Goal: Navigation & Orientation: Find specific page/section

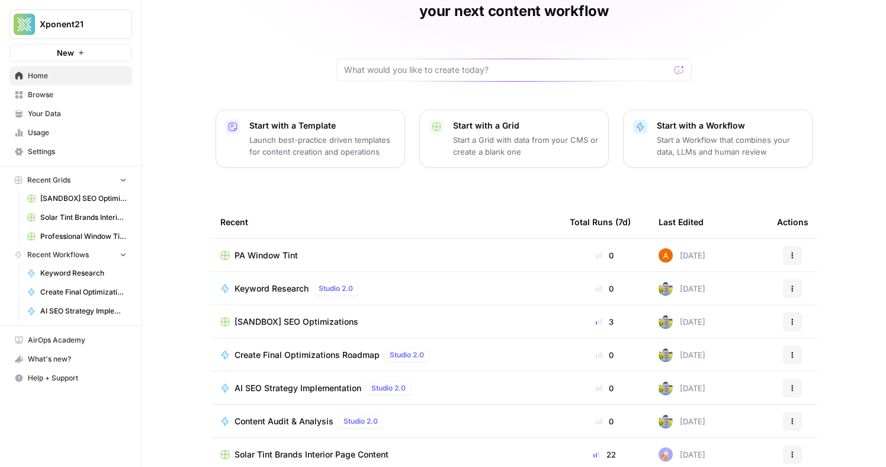
scroll to position [78, 0]
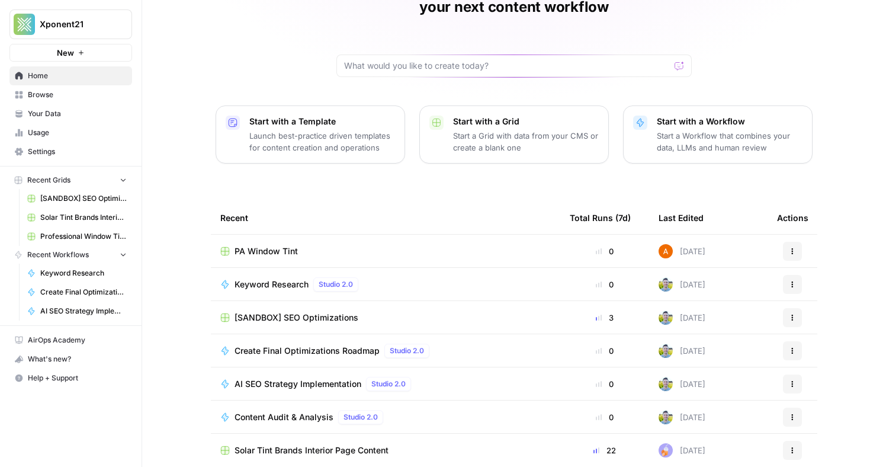
click at [94, 219] on span "Solar Tint Brands Interior Page Content" at bounding box center [83, 217] width 86 height 11
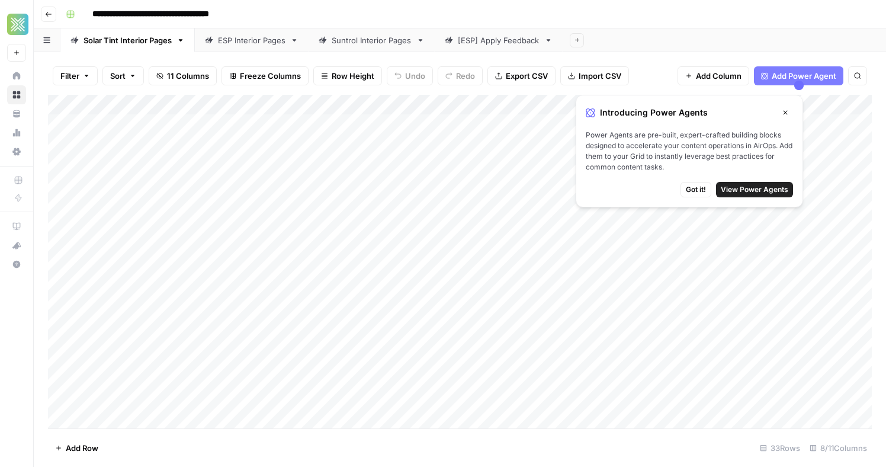
click at [781, 112] on button "Close" at bounding box center [785, 112] width 15 height 15
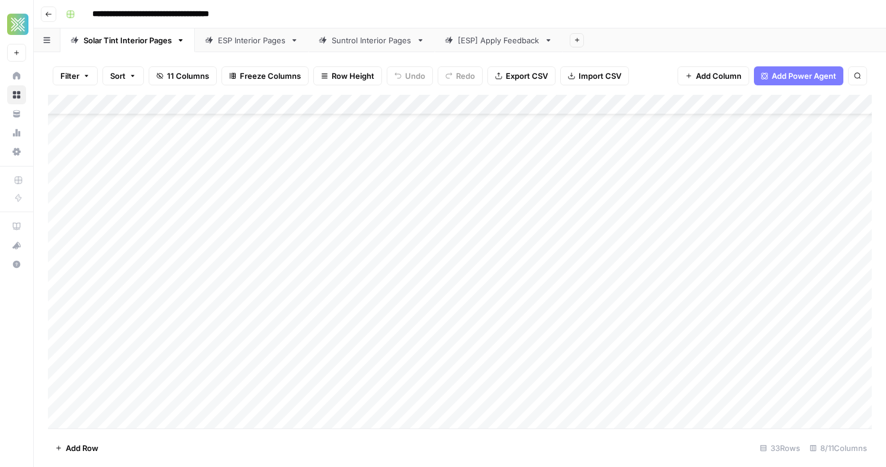
scroll to position [56, 0]
click at [50, 20] on button "Go back" at bounding box center [48, 14] width 15 height 15
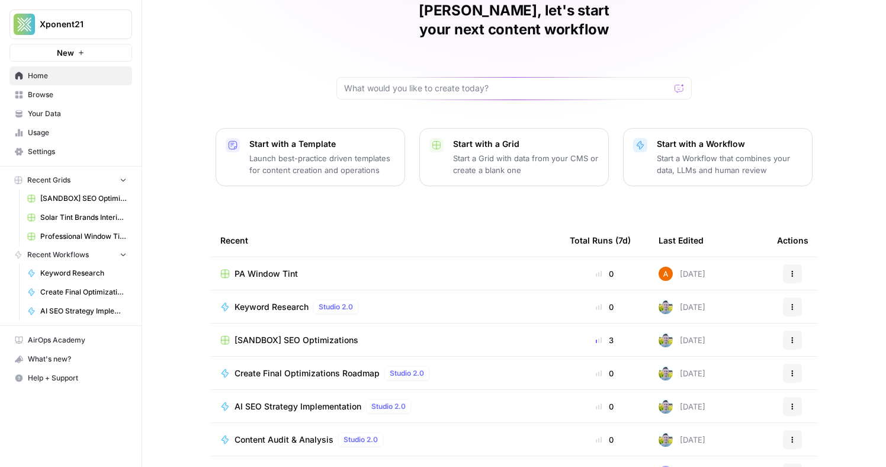
scroll to position [78, 0]
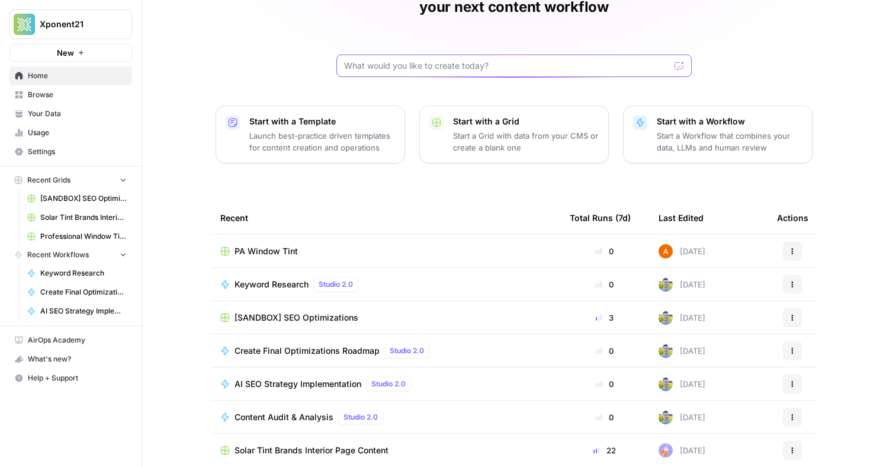
click at [372, 60] on input "text" at bounding box center [507, 66] width 326 height 12
type input "a"
click at [246, 84] on div "[PERSON_NAME], let's start your next content workflow Start with a Template Lau…" at bounding box center [514, 204] width 744 height 564
click at [52, 79] on span "Home" at bounding box center [77, 75] width 99 height 11
click at [119, 179] on icon "button" at bounding box center [123, 179] width 8 height 8
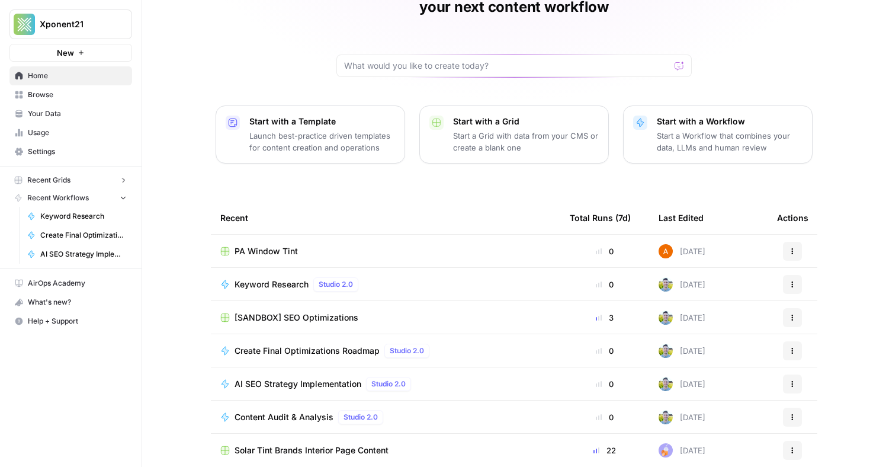
click at [119, 179] on icon "button" at bounding box center [122, 179] width 9 height 9
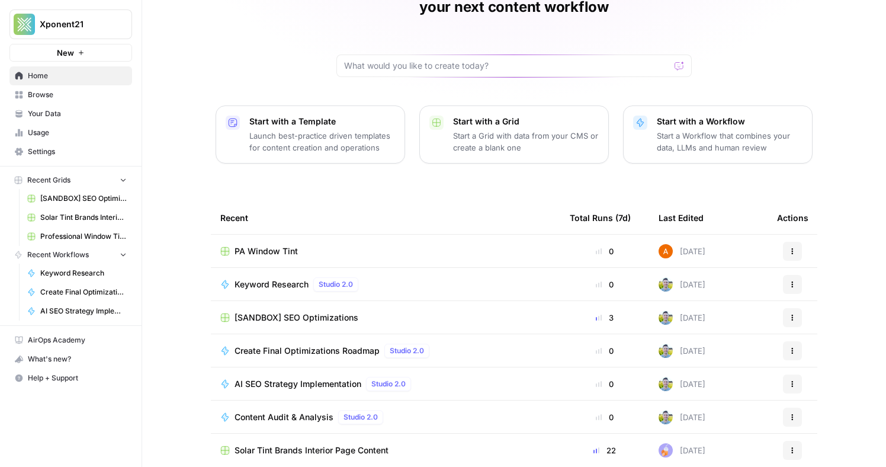
click at [52, 99] on span "Browse" at bounding box center [77, 94] width 99 height 11
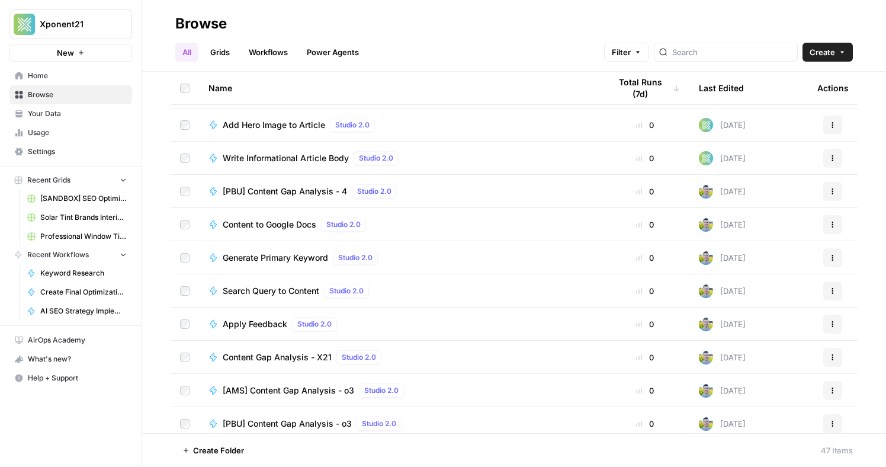
scroll to position [1231, 0]
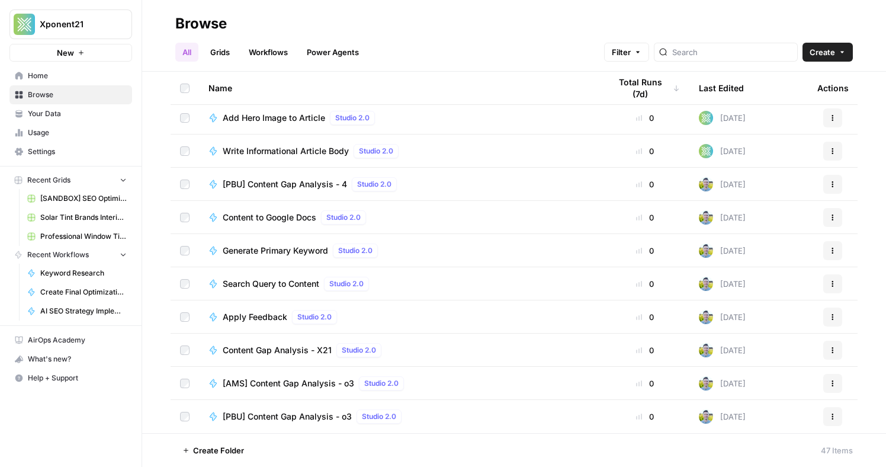
click at [706, 60] on div at bounding box center [726, 52] width 144 height 19
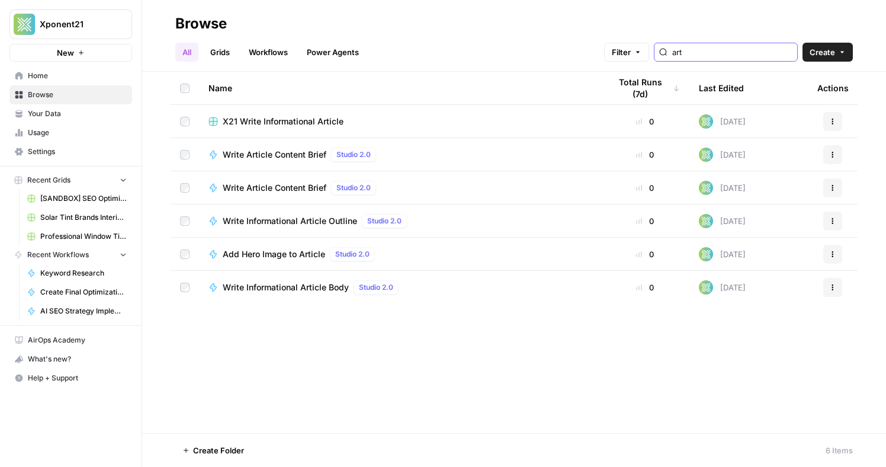
type input "art"
click at [233, 54] on link "Grids" at bounding box center [220, 52] width 34 height 19
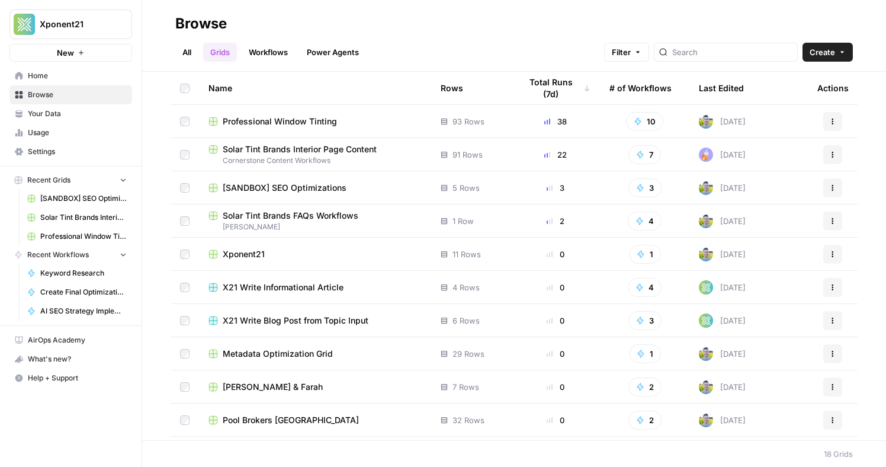
click at [349, 158] on span "Cornerstone Content Workflows" at bounding box center [315, 160] width 213 height 11
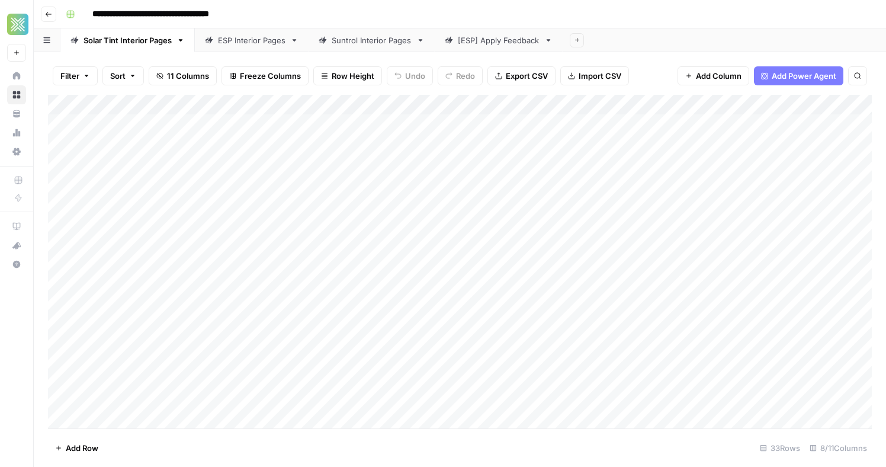
click at [355, 49] on link "Suntrol Interior Pages" at bounding box center [372, 40] width 126 height 24
click at [267, 47] on link "ESP Interior Pages" at bounding box center [252, 40] width 114 height 24
click at [177, 39] on link "Solar Tint Interior Pages" at bounding box center [127, 40] width 134 height 24
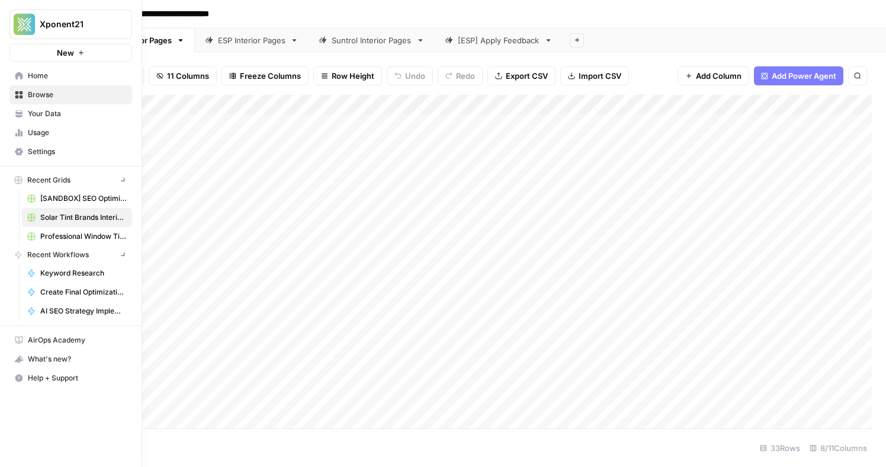
click at [20, 76] on icon at bounding box center [19, 76] width 8 height 8
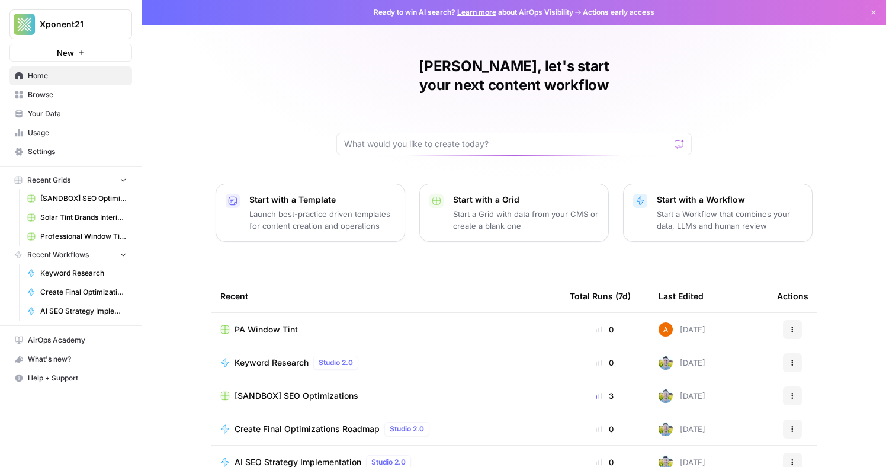
click at [76, 92] on span "Browse" at bounding box center [77, 94] width 99 height 11
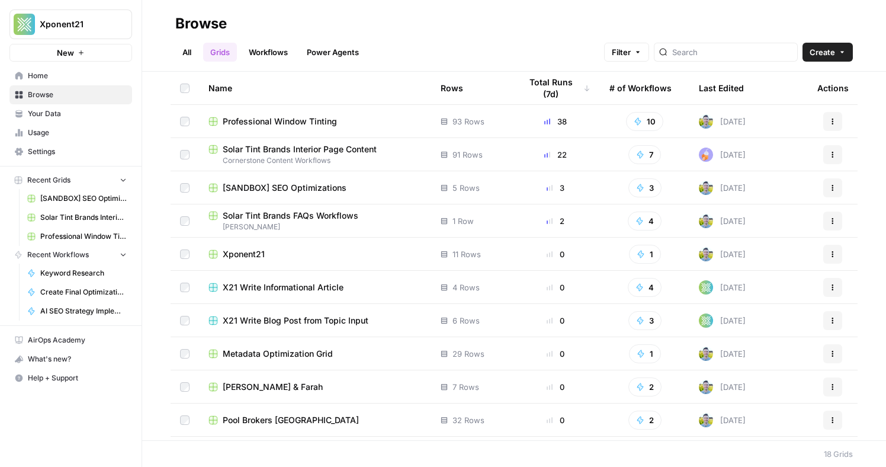
click at [310, 156] on span "Cornerstone Content Workflows" at bounding box center [315, 160] width 213 height 11
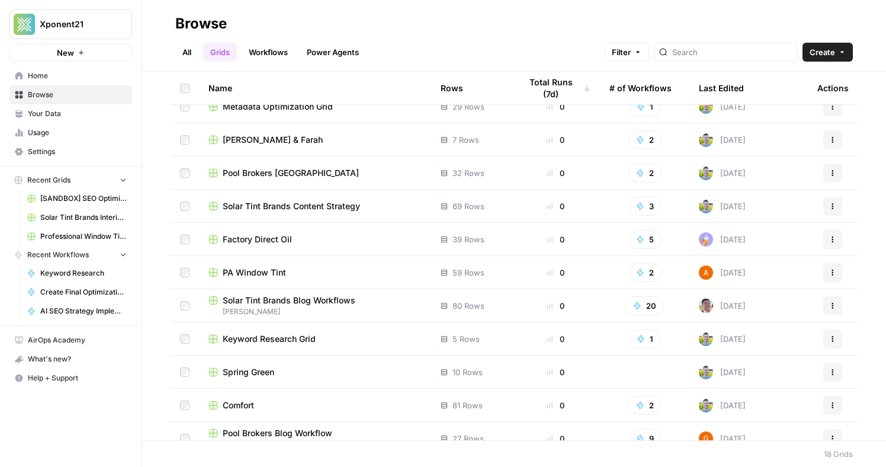
scroll to position [262, 0]
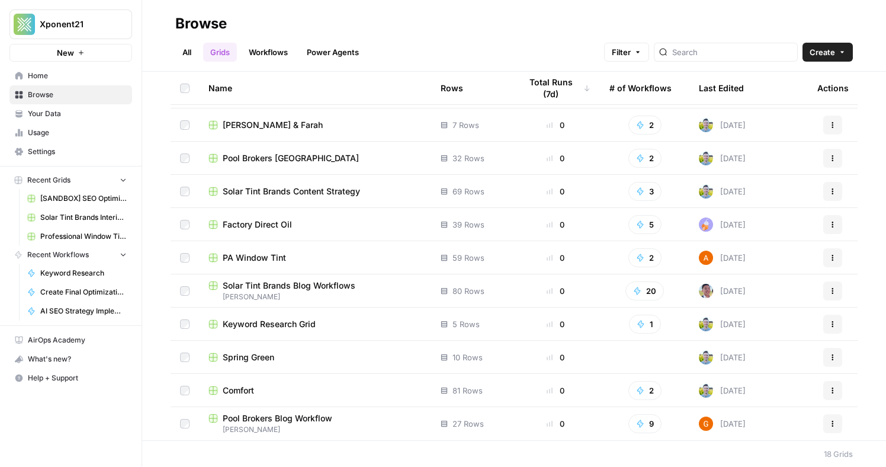
click at [722, 44] on div at bounding box center [726, 52] width 144 height 19
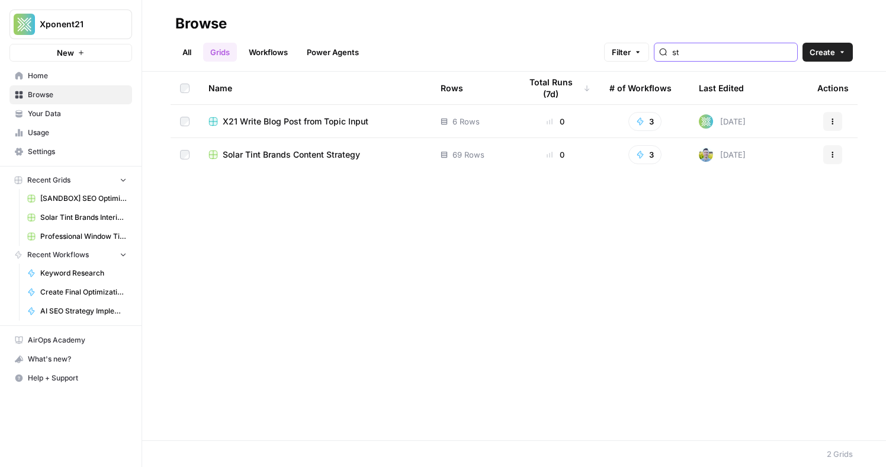
type input "st"
click at [323, 154] on span "Solar Tint Brands Content Strategy" at bounding box center [291, 155] width 137 height 12
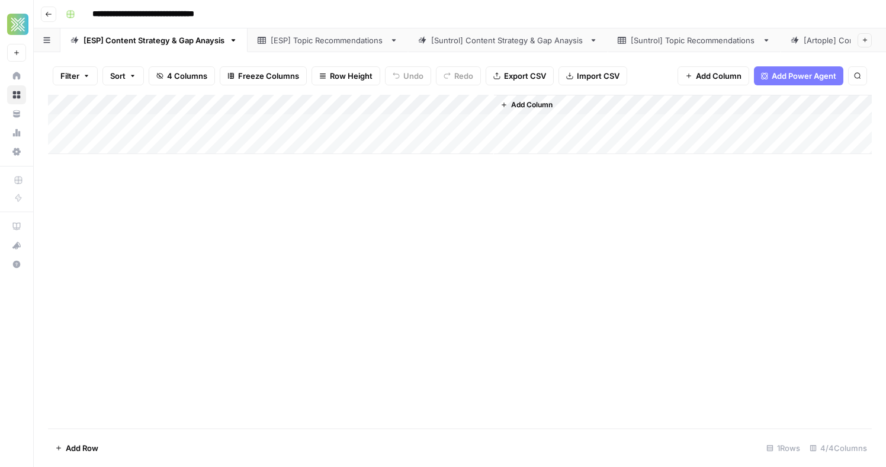
click at [54, 18] on button "Go back" at bounding box center [48, 14] width 15 height 15
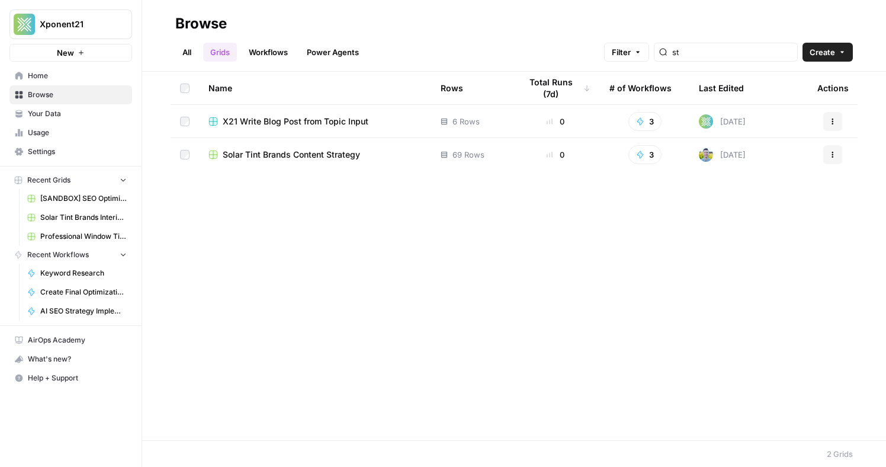
click at [93, 213] on span "Solar Tint Brands Interior Page Content" at bounding box center [83, 217] width 86 height 11
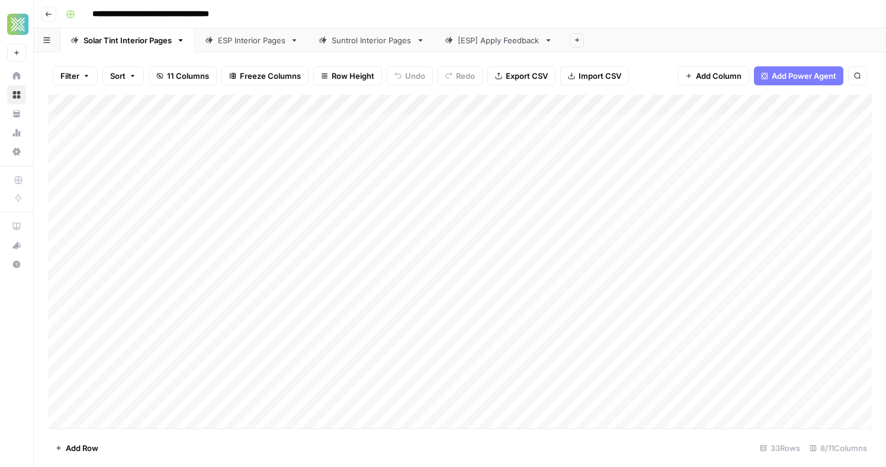
click at [584, 41] on button "Add Sheet" at bounding box center [577, 40] width 14 height 14
click at [608, 30] on div "Add Sheet" at bounding box center [724, 40] width 323 height 24
click at [245, 47] on link "ESP Interior Pages" at bounding box center [252, 40] width 114 height 24
click at [360, 46] on div "Suntrol Interior Pages" at bounding box center [372, 40] width 80 height 12
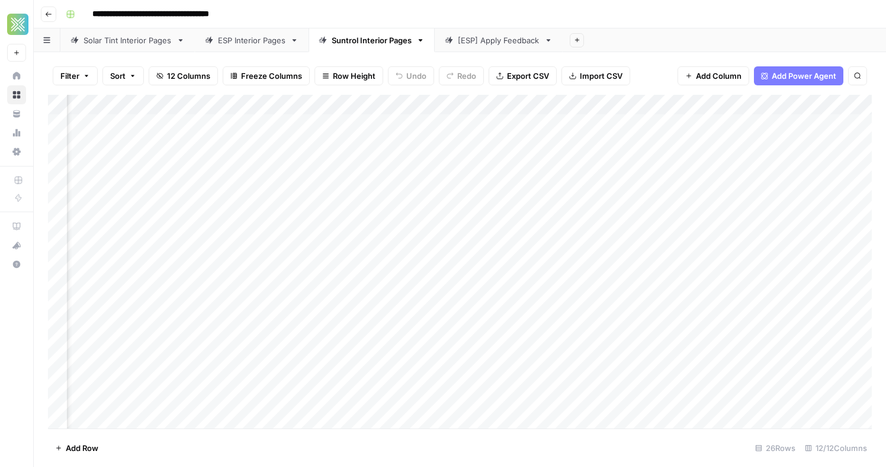
scroll to position [0, 345]
click at [467, 44] on div "[ESP] Apply Feedback" at bounding box center [499, 40] width 82 height 12
click at [146, 40] on div "Solar Tint Interior Pages" at bounding box center [128, 40] width 88 height 12
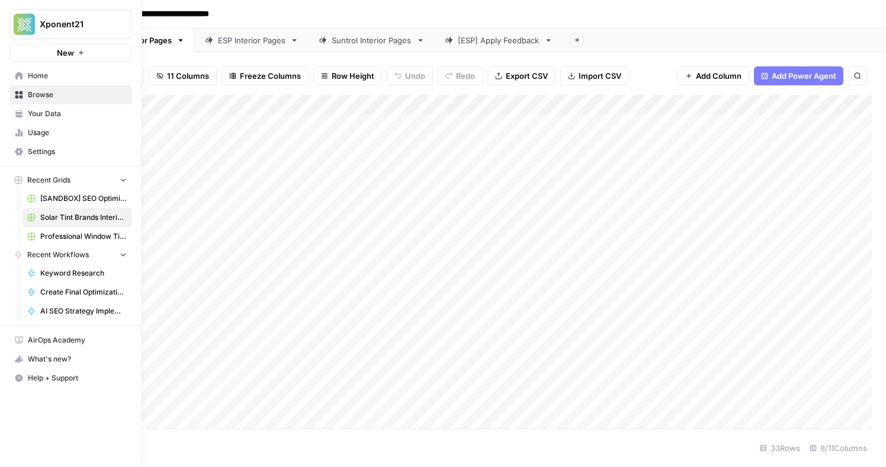
click at [63, 70] on span "Home" at bounding box center [77, 75] width 99 height 11
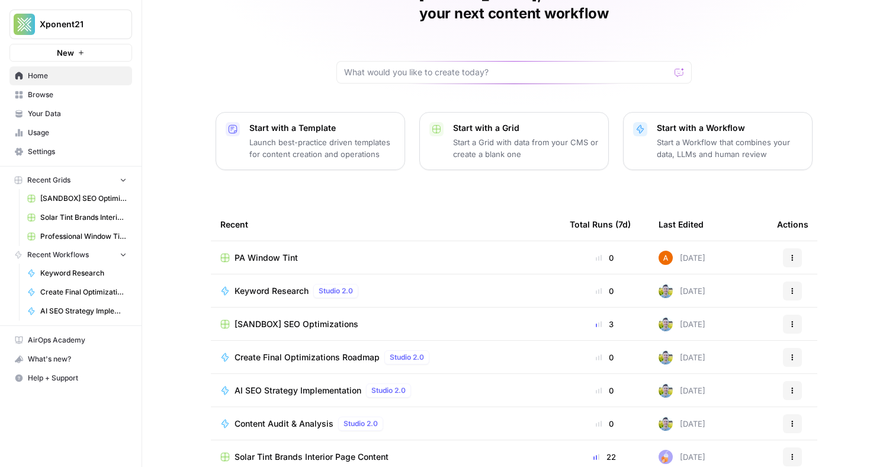
scroll to position [78, 0]
